Goal: Transaction & Acquisition: Purchase product/service

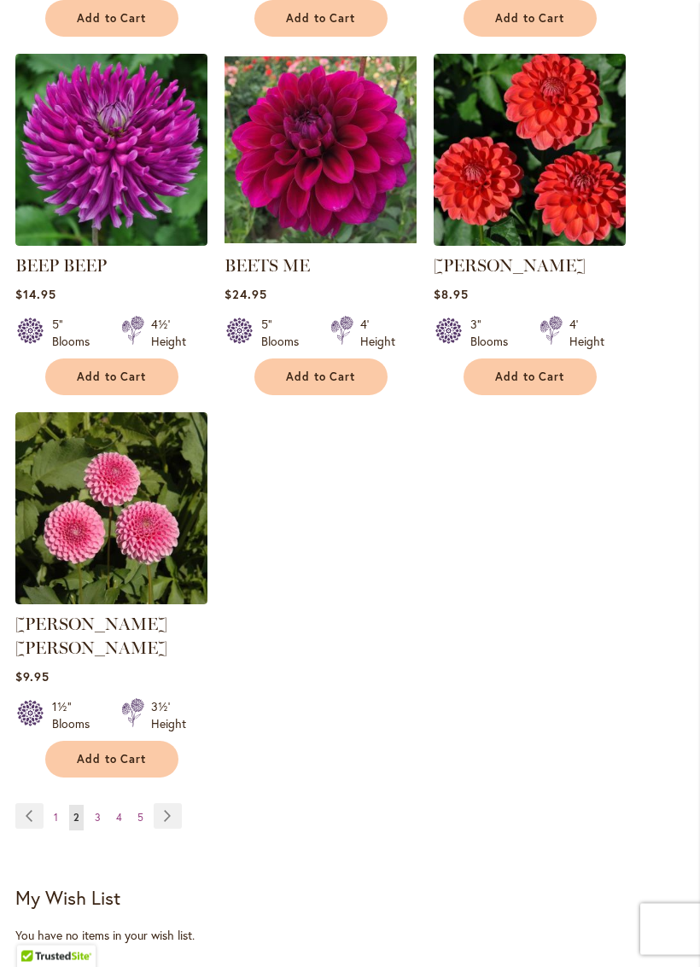
scroll to position [2078, 0]
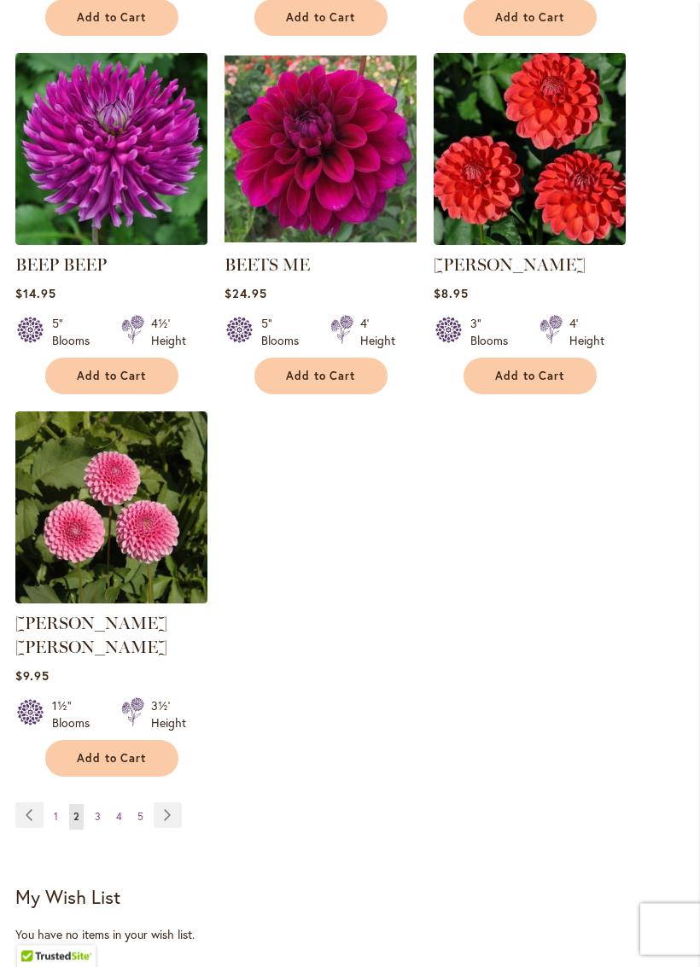
click at [168, 815] on link "Page Next" at bounding box center [168, 817] width 28 height 26
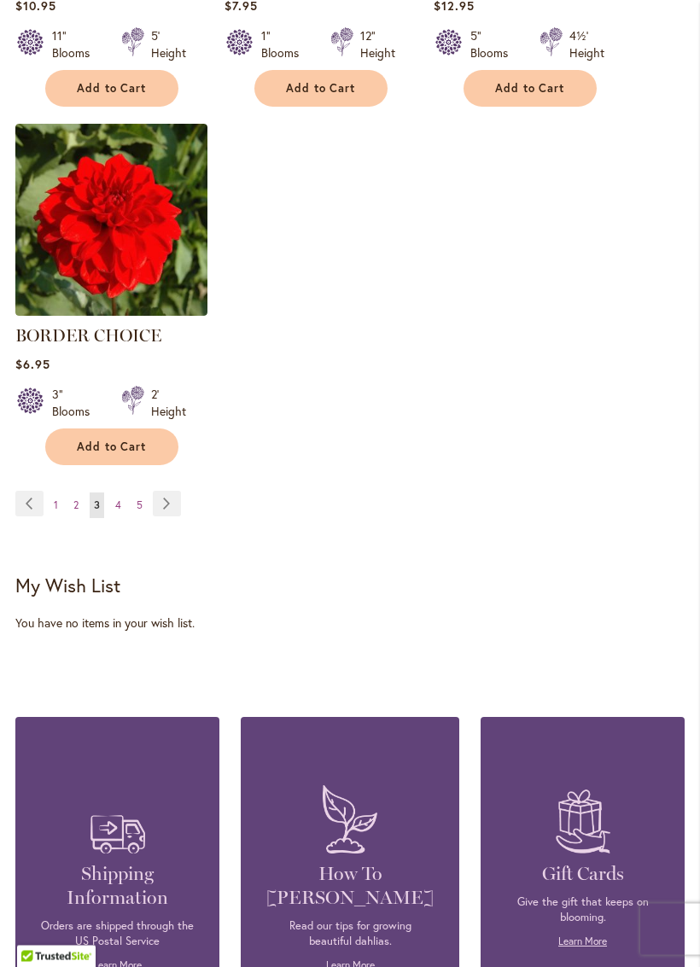
scroll to position [2367, 0]
click at [168, 517] on link "Page Next" at bounding box center [167, 504] width 28 height 26
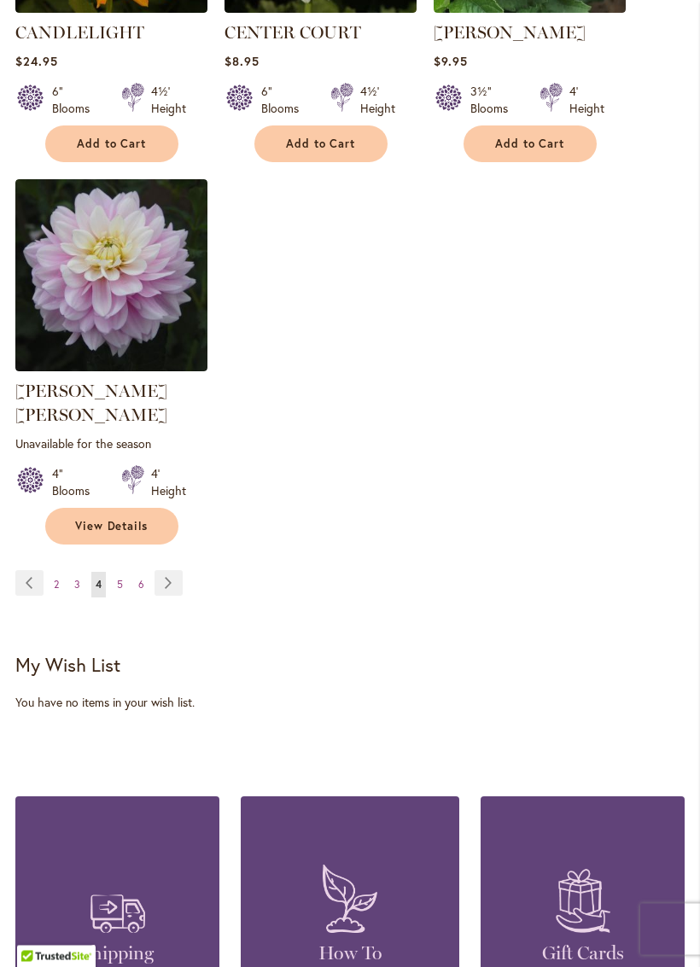
scroll to position [2335, 0]
click at [160, 578] on link "Page Next" at bounding box center [169, 583] width 28 height 26
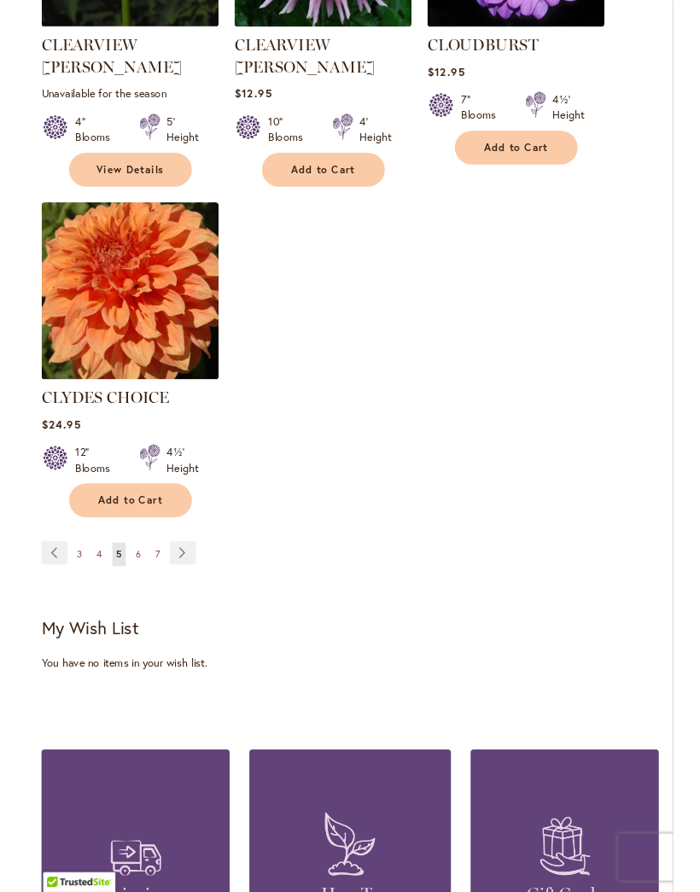
scroll to position [2316, 0]
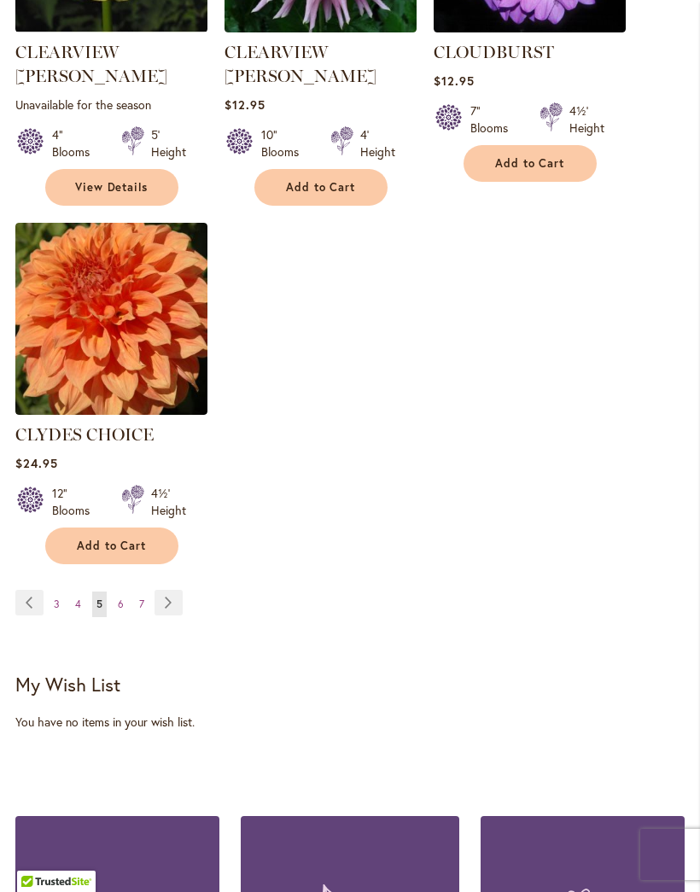
click at [174, 590] on link "Page Next" at bounding box center [169, 603] width 28 height 26
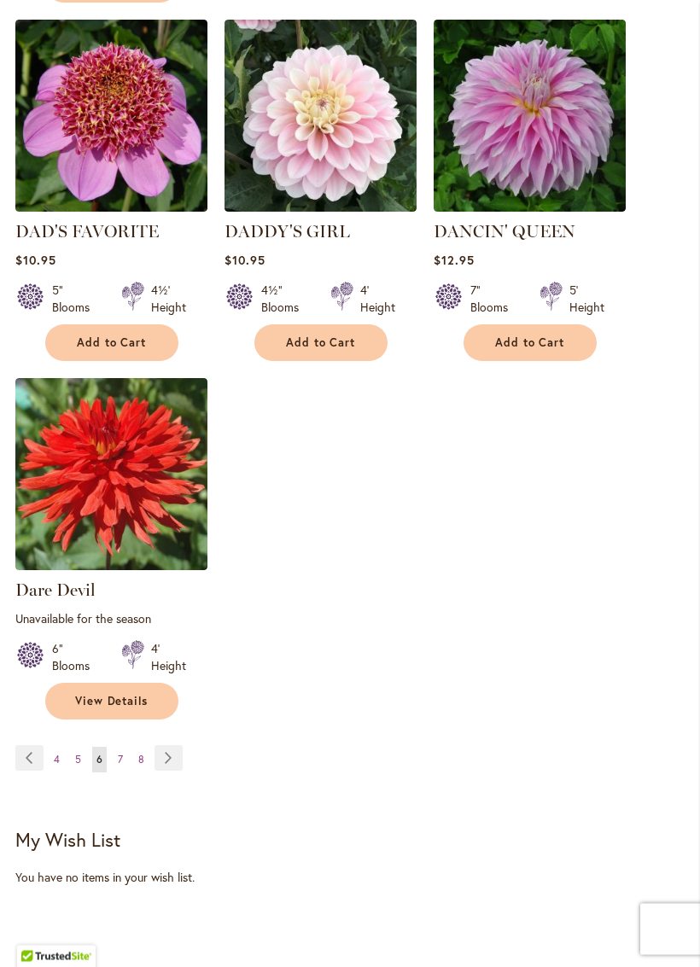
scroll to position [2177, 0]
click at [170, 756] on link "Page Next" at bounding box center [169, 758] width 28 height 26
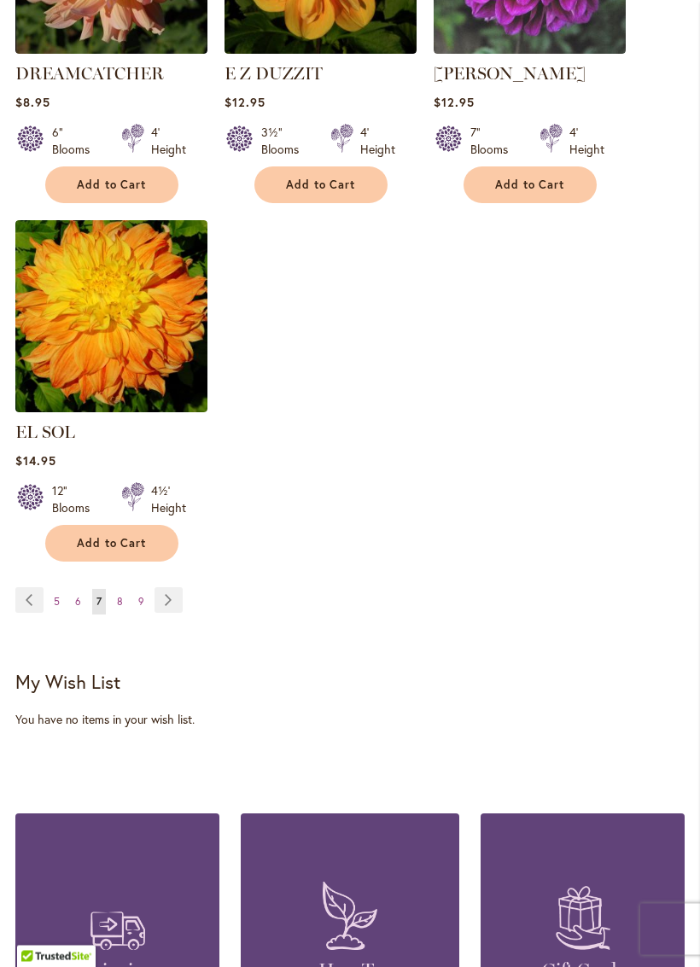
scroll to position [2299, 0]
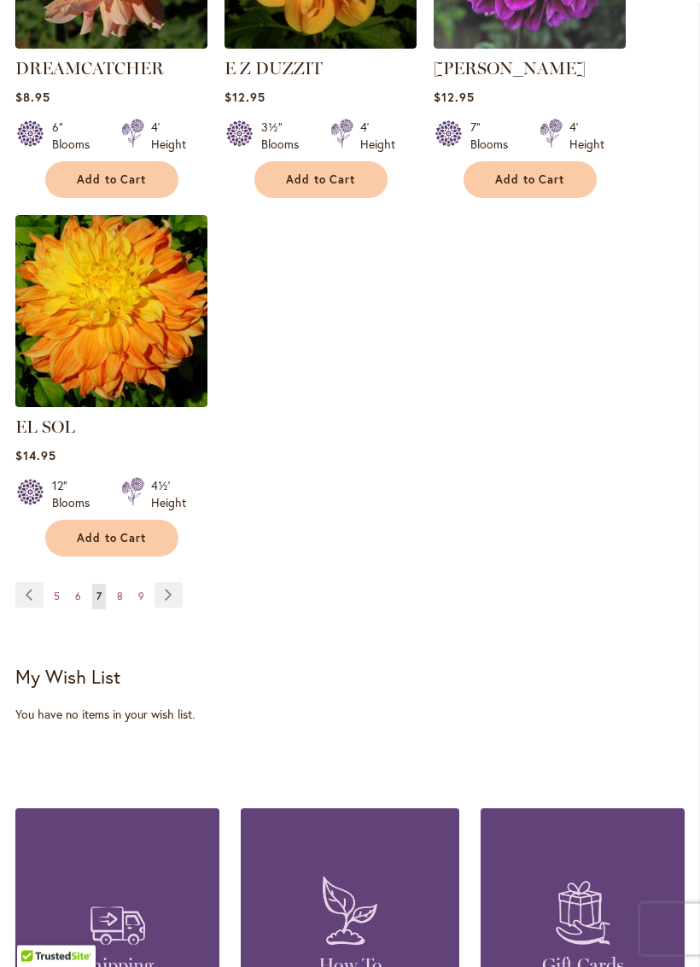
click at [165, 599] on link "Page Next" at bounding box center [169, 596] width 28 height 26
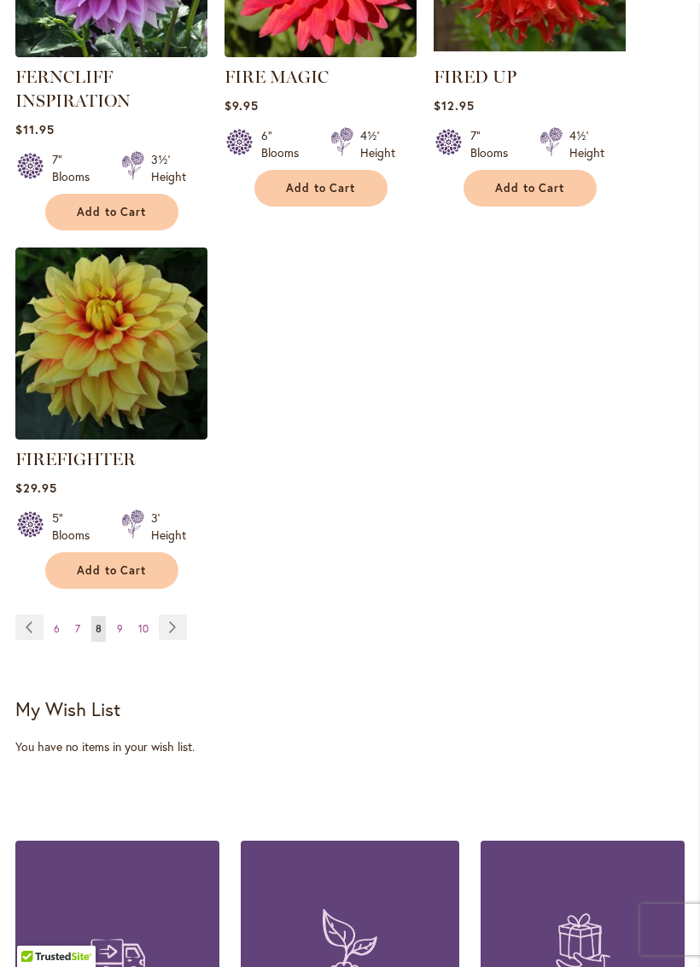
scroll to position [2328, 0]
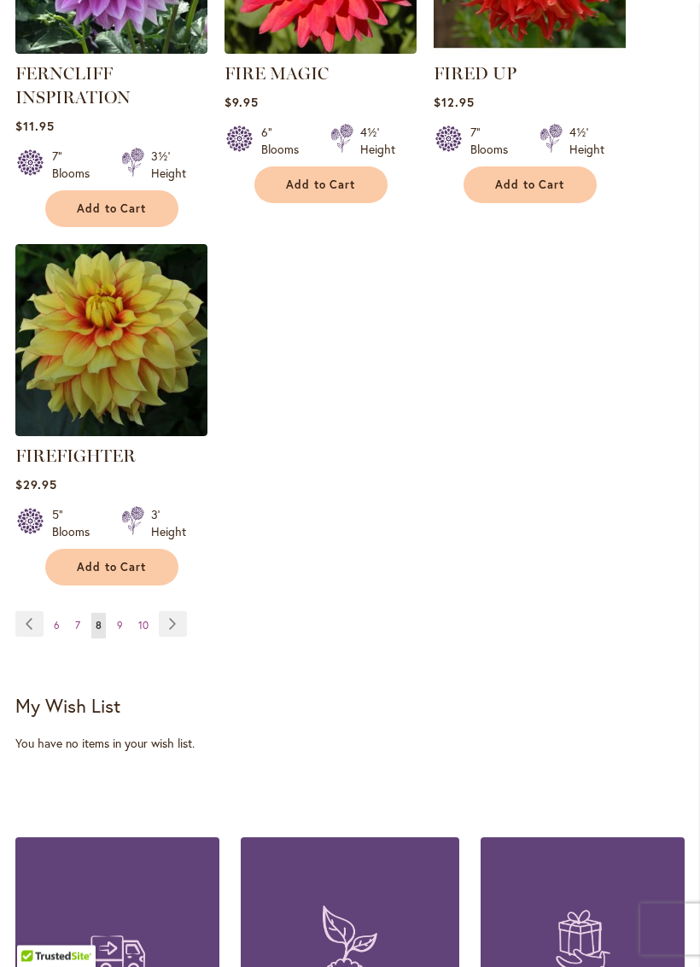
click at [178, 638] on link "Page Next" at bounding box center [173, 625] width 28 height 26
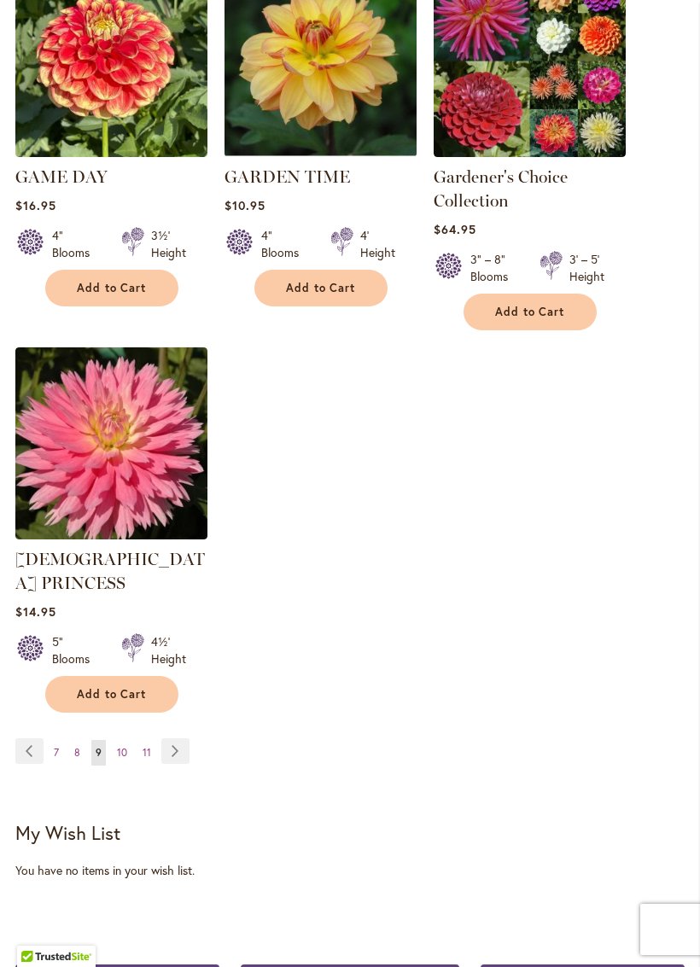
scroll to position [2238, 0]
click at [175, 739] on link "Page Next" at bounding box center [175, 752] width 28 height 26
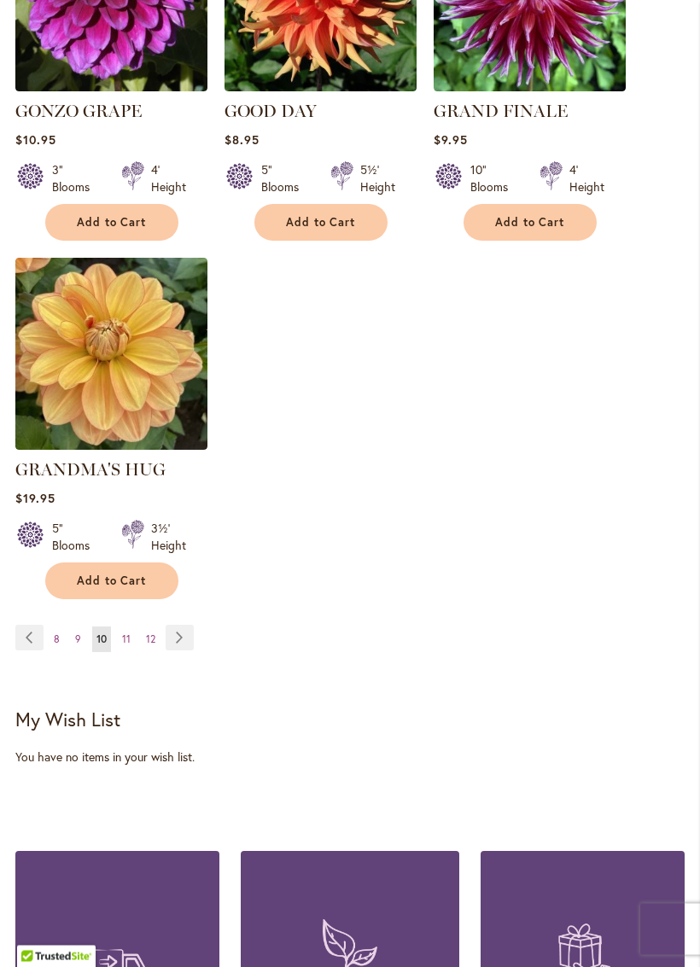
scroll to position [2257, 0]
click at [180, 638] on link "Page Next" at bounding box center [180, 638] width 28 height 26
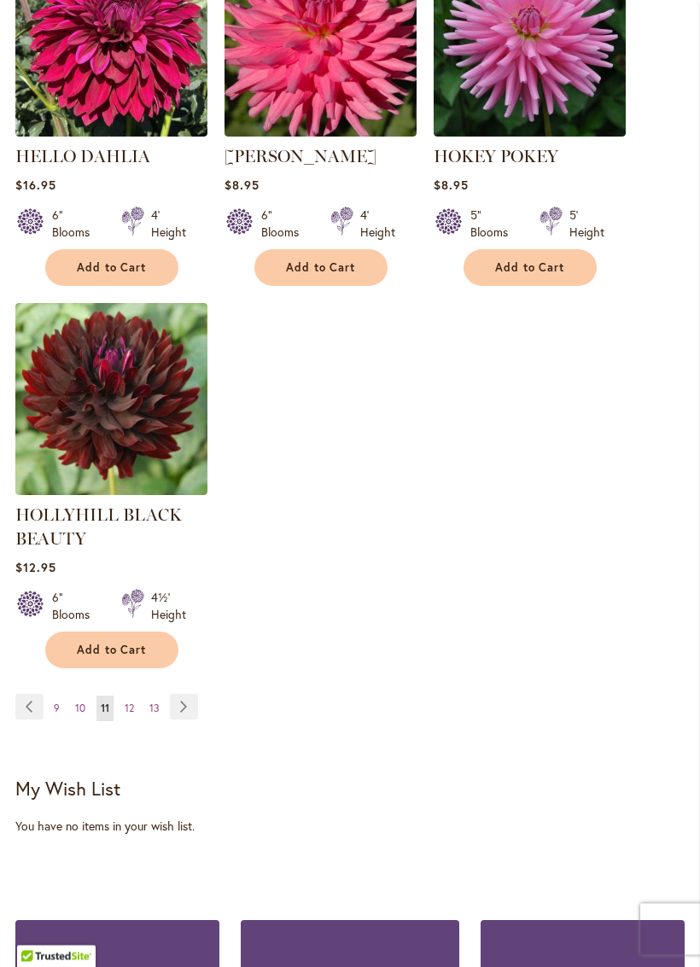
scroll to position [2253, 0]
click at [192, 720] on link "Page Next" at bounding box center [184, 707] width 28 height 26
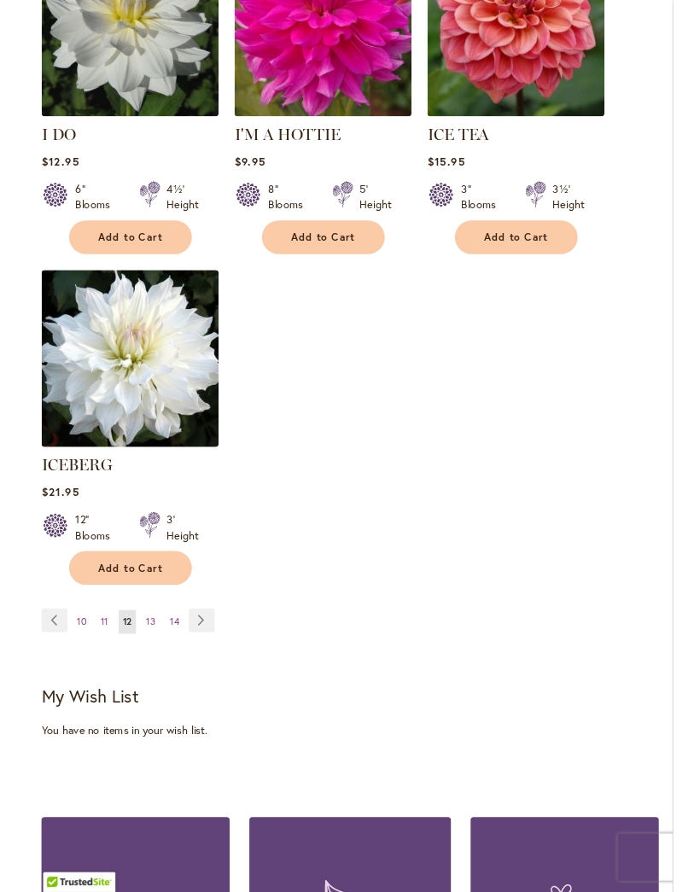
scroll to position [2223, 0]
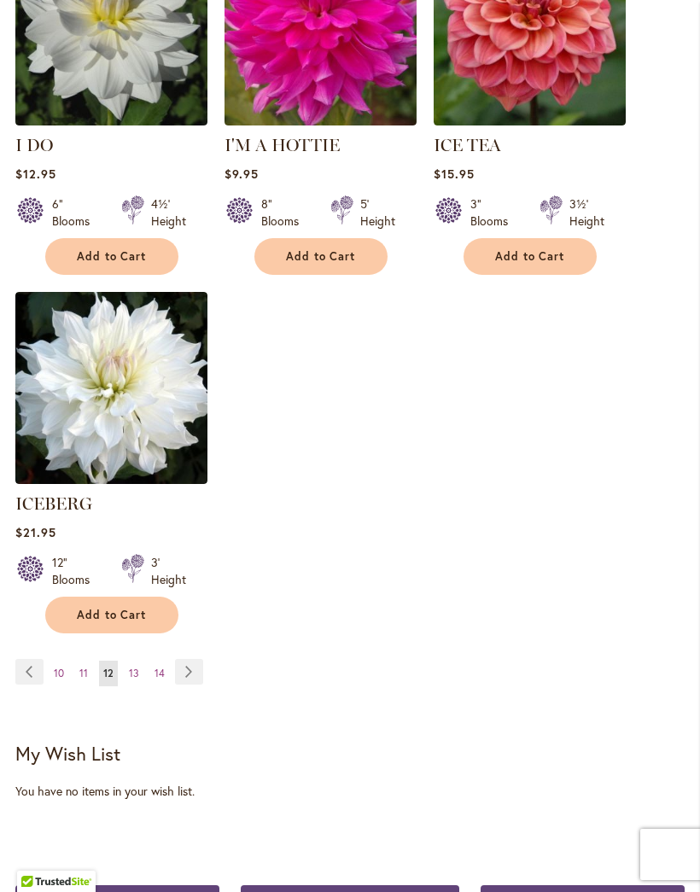
click at [190, 675] on link "Page Next" at bounding box center [189, 672] width 28 height 26
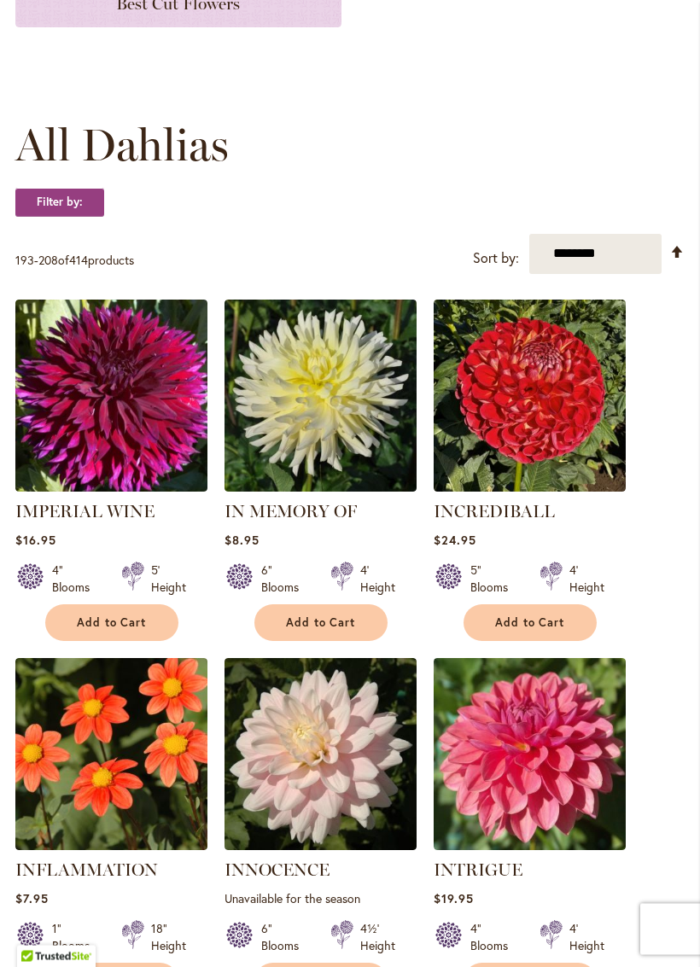
click at [578, 205] on div "Filter by:" at bounding box center [349, 212] width 669 height 46
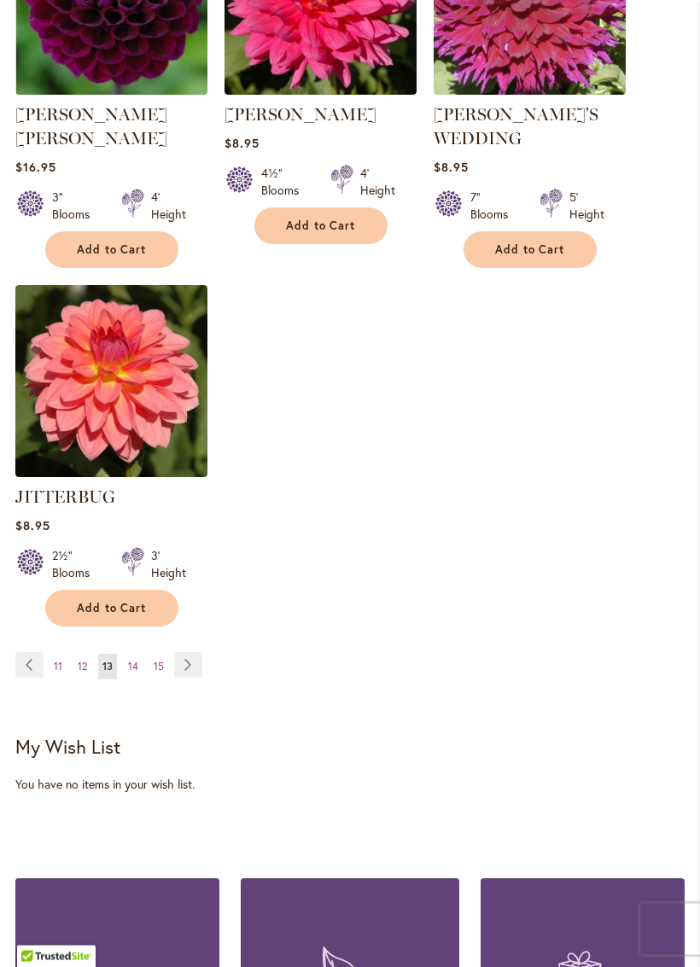
scroll to position [2271, 0]
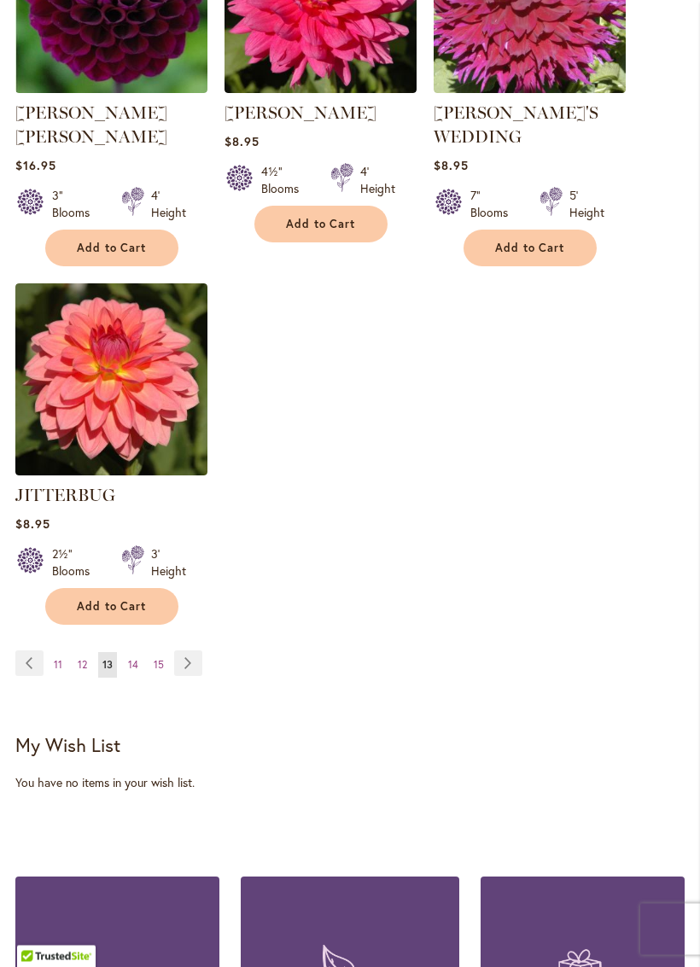
click at [191, 652] on link "Page Next" at bounding box center [188, 665] width 28 height 26
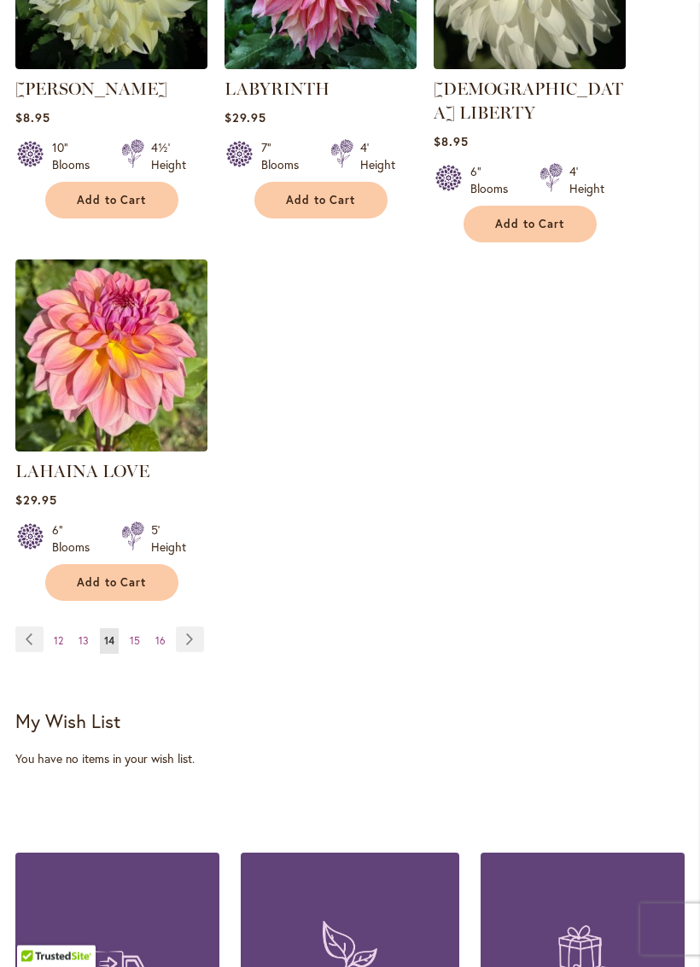
scroll to position [2359, 0]
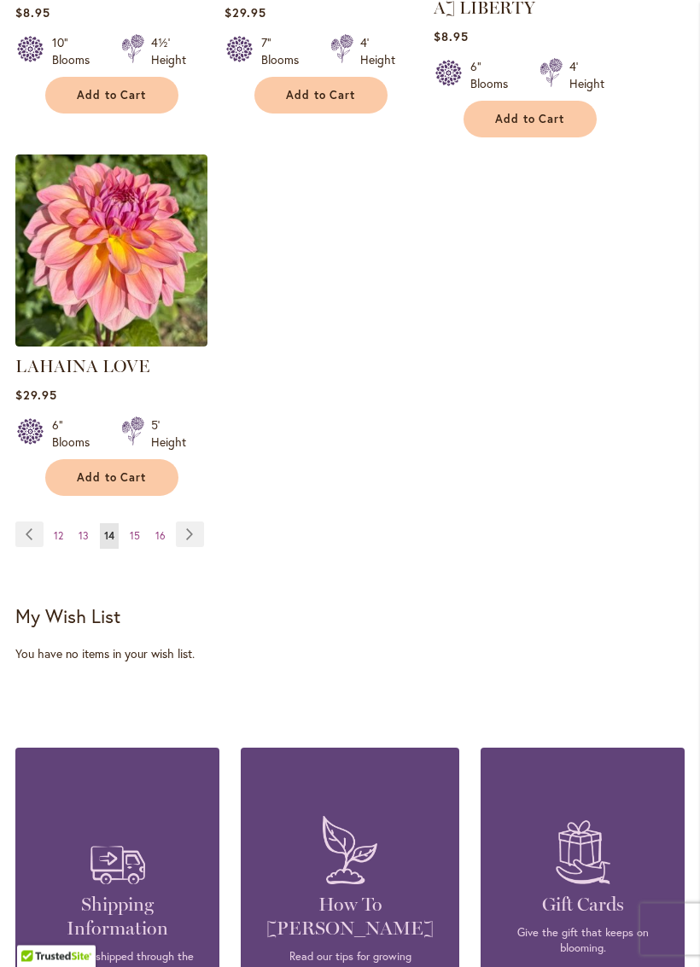
click at [189, 539] on link "Page Next" at bounding box center [190, 536] width 28 height 26
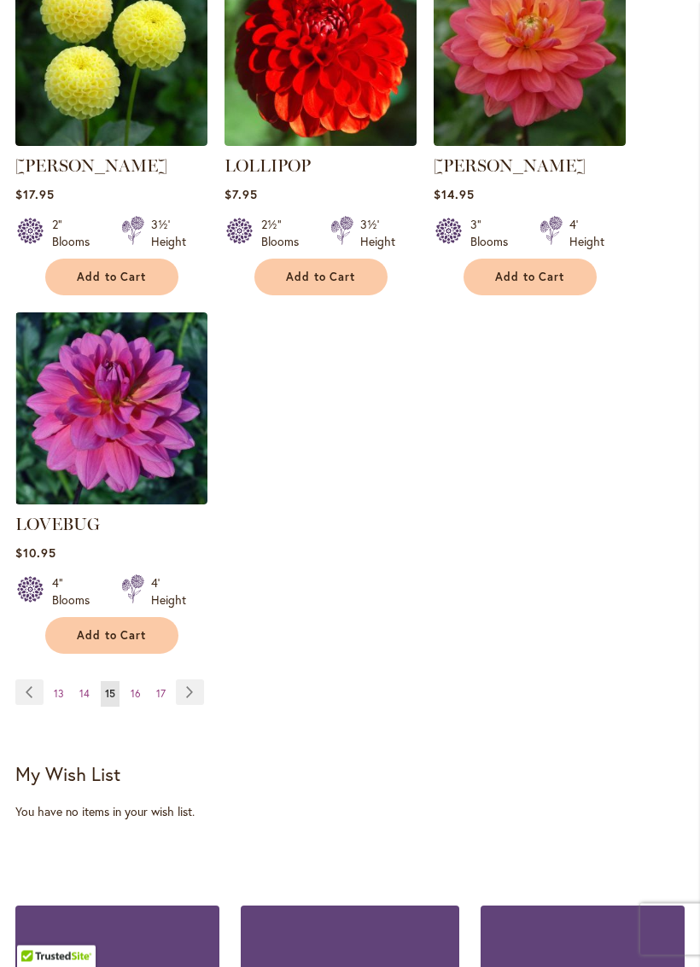
scroll to position [2226, 0]
click at [189, 680] on link "Page Next" at bounding box center [190, 693] width 28 height 26
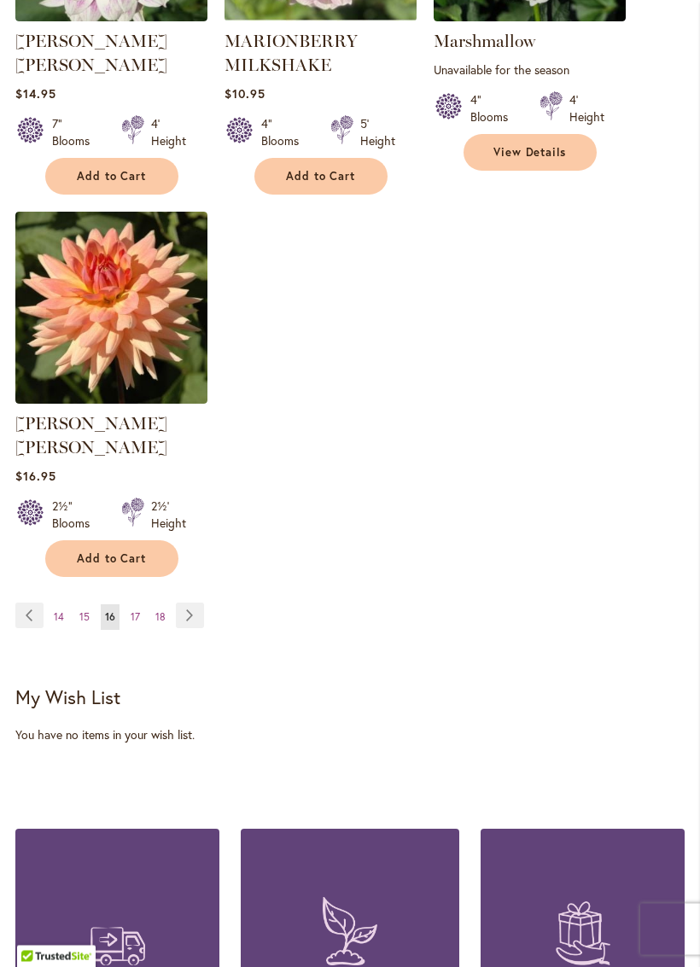
scroll to position [2331, 0]
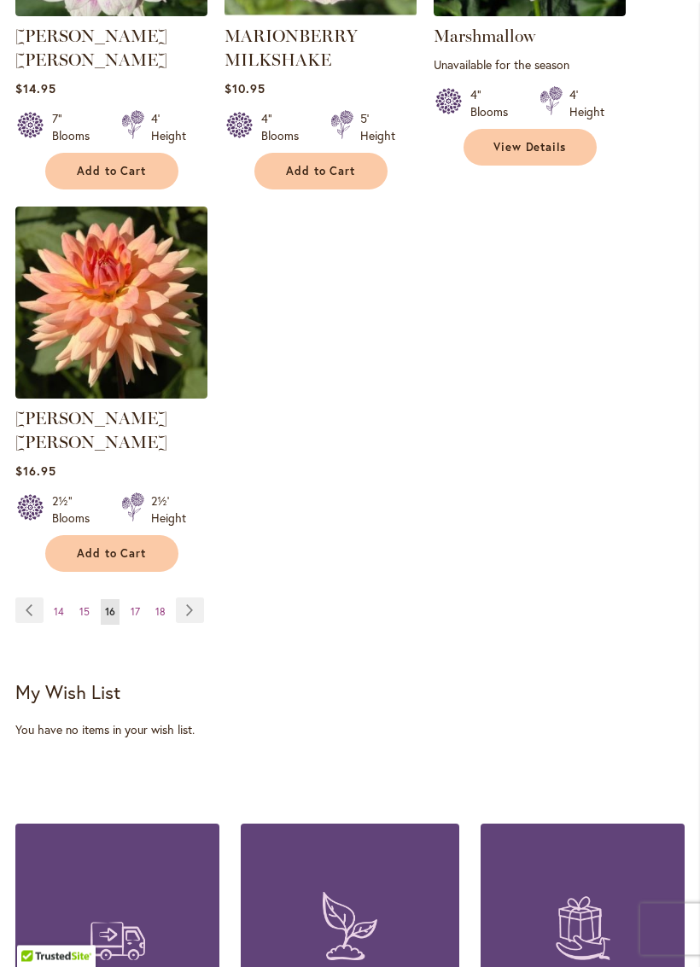
click at [188, 601] on div "Page Page Previous Page 14 Page 15 You're currently reading page 16 Page 17 Pag…" at bounding box center [349, 623] width 669 height 49
click at [196, 599] on link "Page Next" at bounding box center [190, 612] width 28 height 26
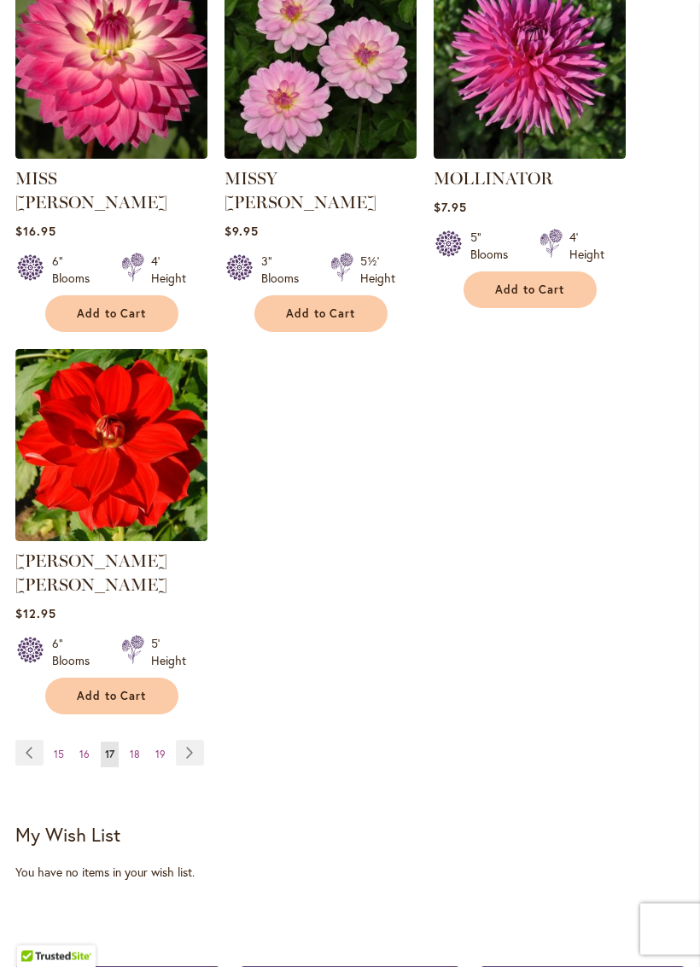
scroll to position [2166, 0]
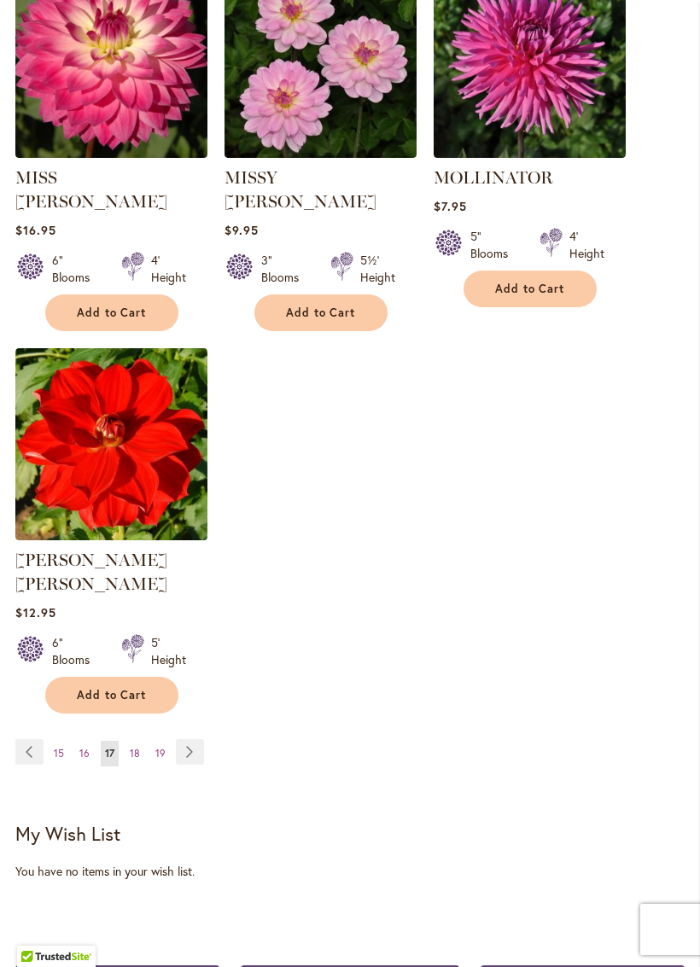
click at [180, 739] on link "Page Next" at bounding box center [190, 752] width 28 height 26
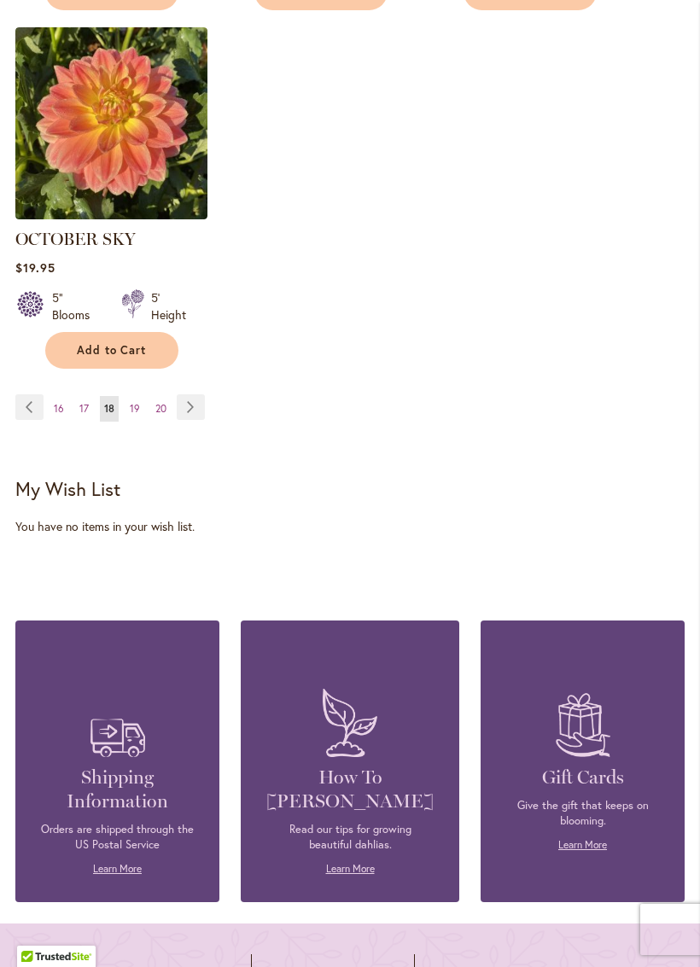
scroll to position [2468, 0]
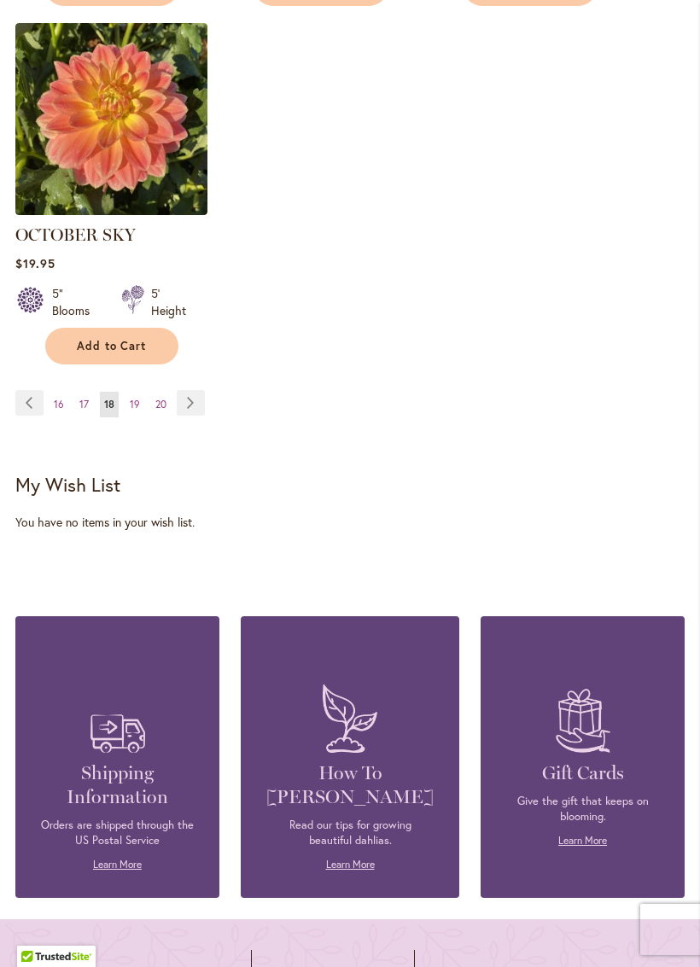
click at [190, 416] on link "Page Next" at bounding box center [191, 403] width 28 height 26
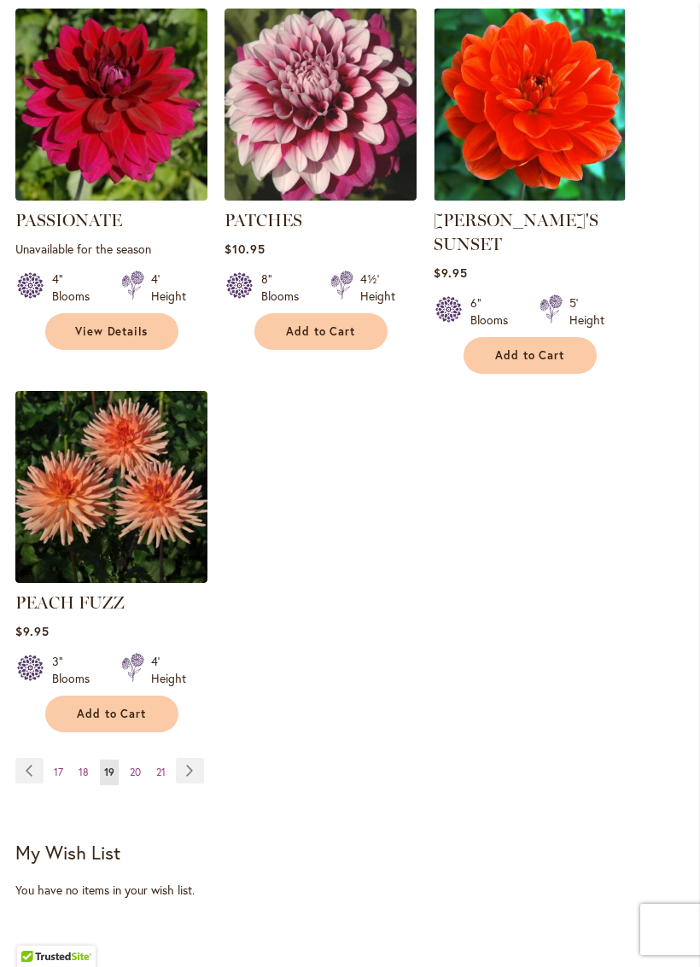
scroll to position [2155, 0]
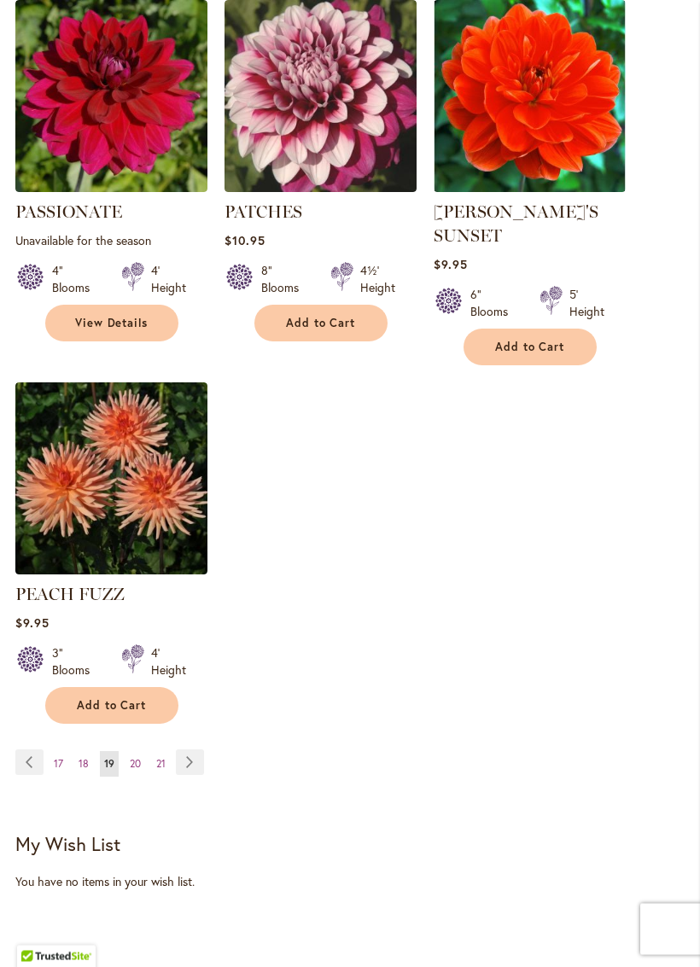
click at [198, 765] on link "Page Next" at bounding box center [190, 764] width 28 height 26
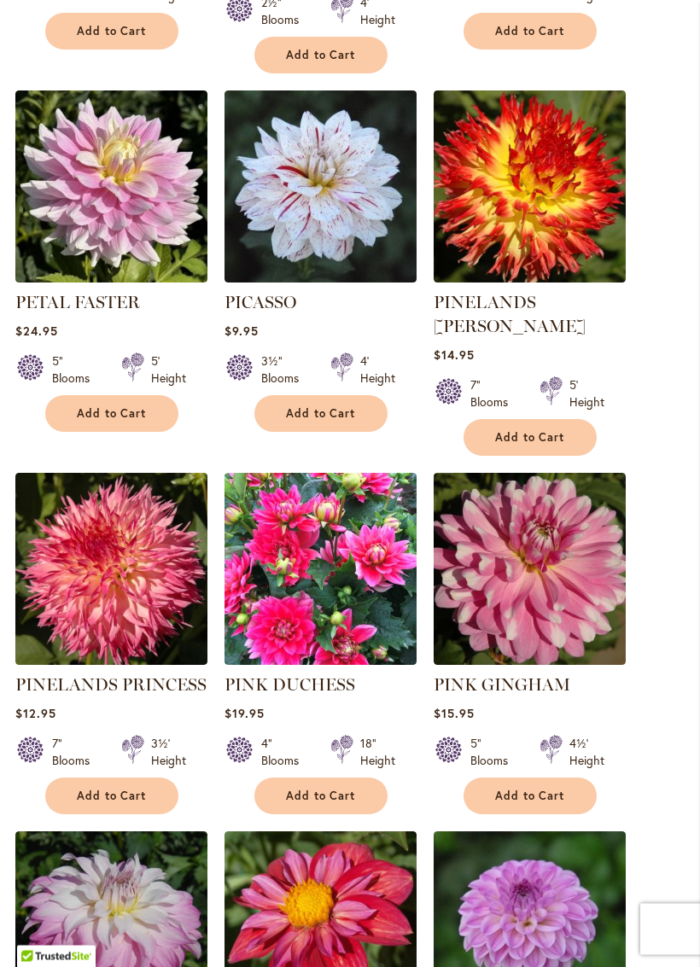
scroll to position [1388, 0]
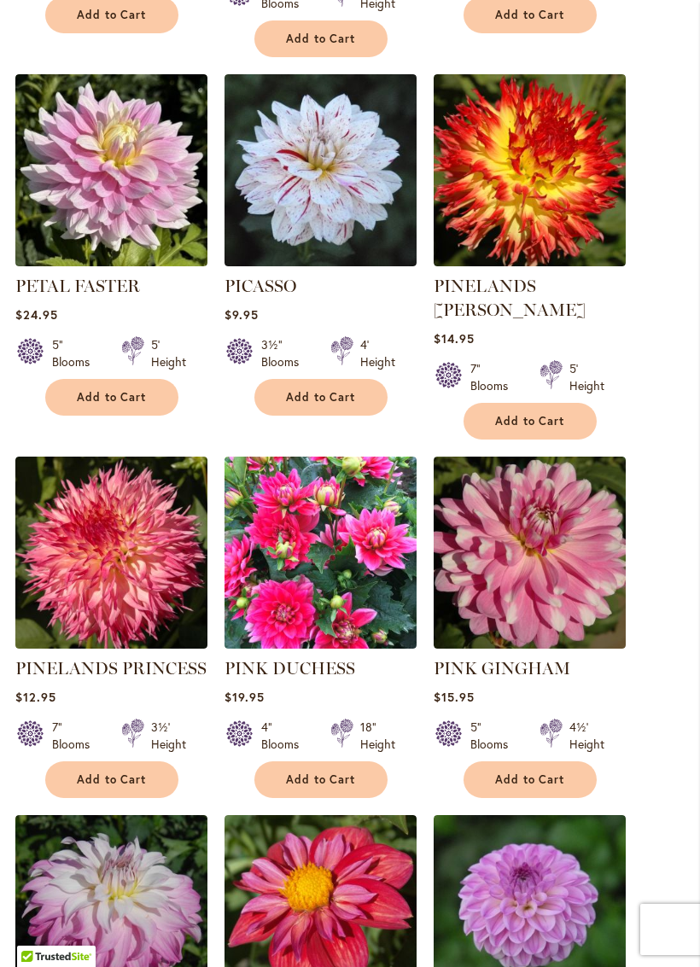
click at [276, 521] on img at bounding box center [321, 553] width 192 height 192
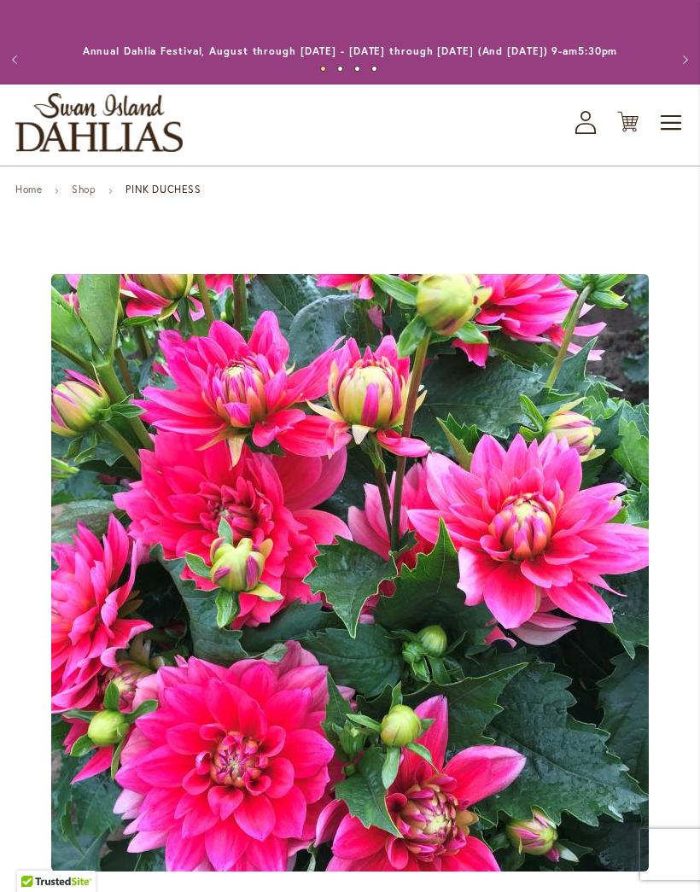
click at [16, 67] on button "Previous" at bounding box center [17, 60] width 34 height 34
click at [17, 66] on button "Previous" at bounding box center [17, 60] width 34 height 34
click at [30, 68] on button "Previous" at bounding box center [17, 60] width 34 height 34
